Goal: Entertainment & Leisure: Consume media (video, audio)

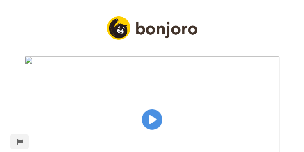
click at [162, 101] on img at bounding box center [152, 120] width 255 height 128
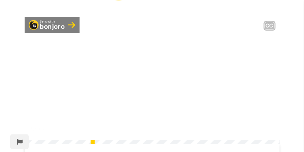
scroll to position [59, 0]
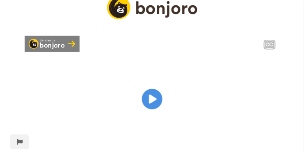
scroll to position [39, 0]
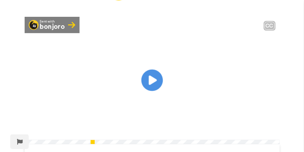
click at [155, 74] on icon at bounding box center [152, 81] width 22 height 22
click at [172, 110] on video at bounding box center [152, 81] width 255 height 128
click at [125, 117] on video at bounding box center [152, 81] width 255 height 128
click at [152, 75] on icon at bounding box center [152, 81] width 22 height 22
click at [138, 86] on video at bounding box center [152, 81] width 255 height 128
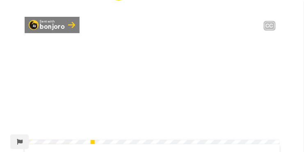
click at [159, 72] on icon "Play/Pause" at bounding box center [152, 80] width 22 height 39
click at [147, 81] on icon at bounding box center [152, 81] width 22 height 22
click at [243, 82] on video at bounding box center [152, 81] width 255 height 128
click at [207, 86] on video at bounding box center [152, 81] width 255 height 128
